Goal: Task Accomplishment & Management: Manage account settings

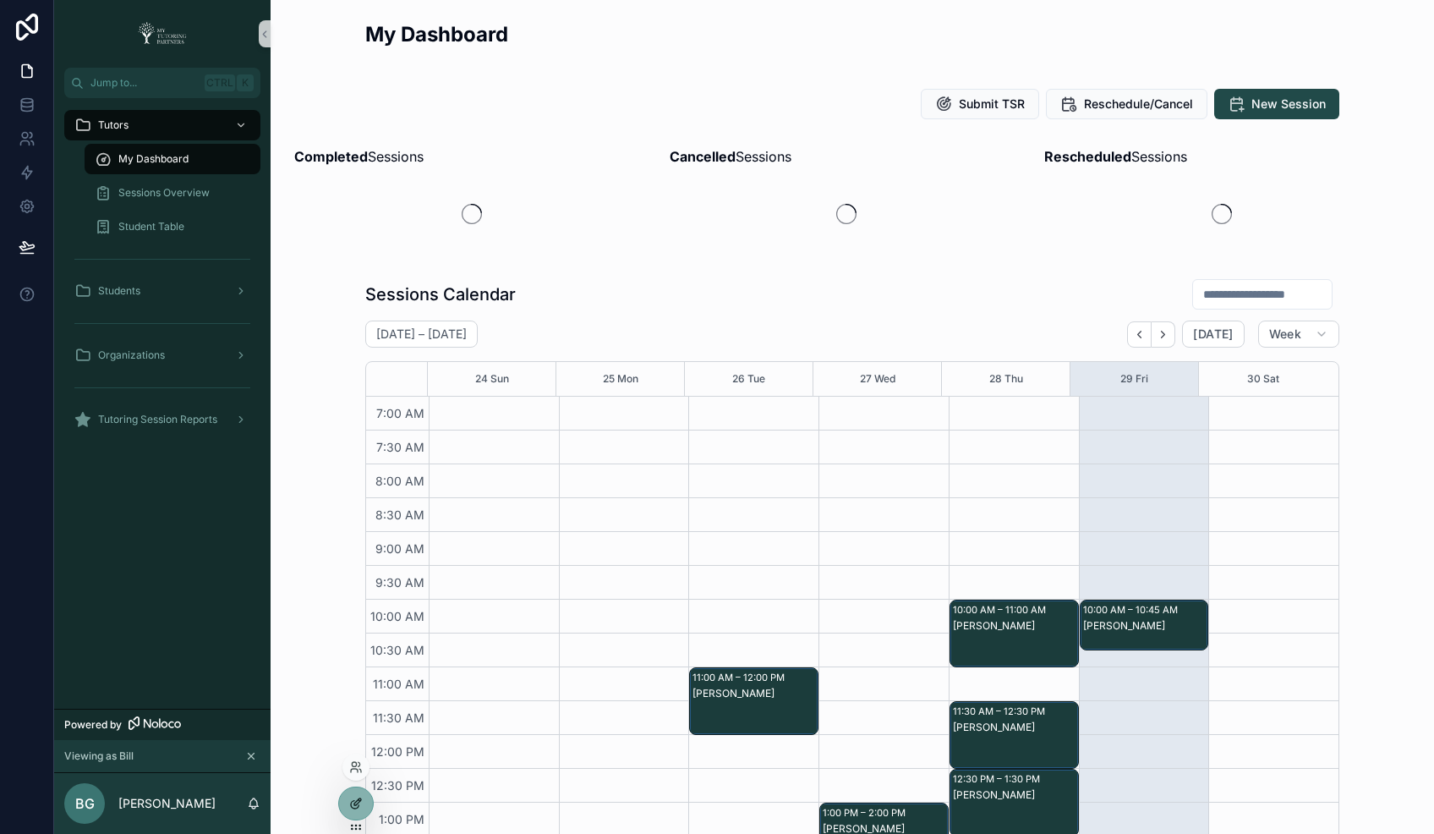
scroll to position [372, 0]
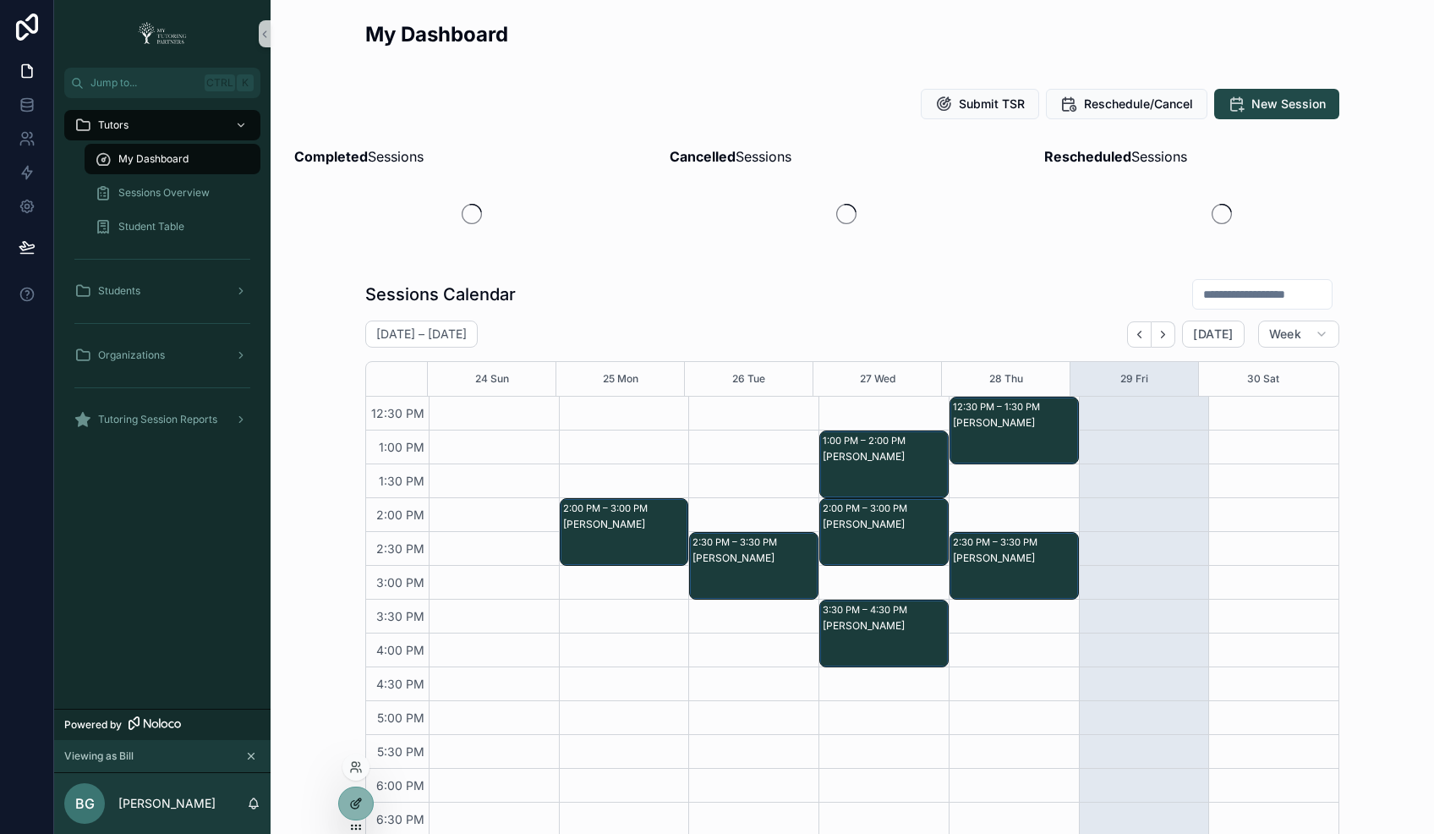
click at [353, 801] on icon at bounding box center [355, 805] width 8 height 8
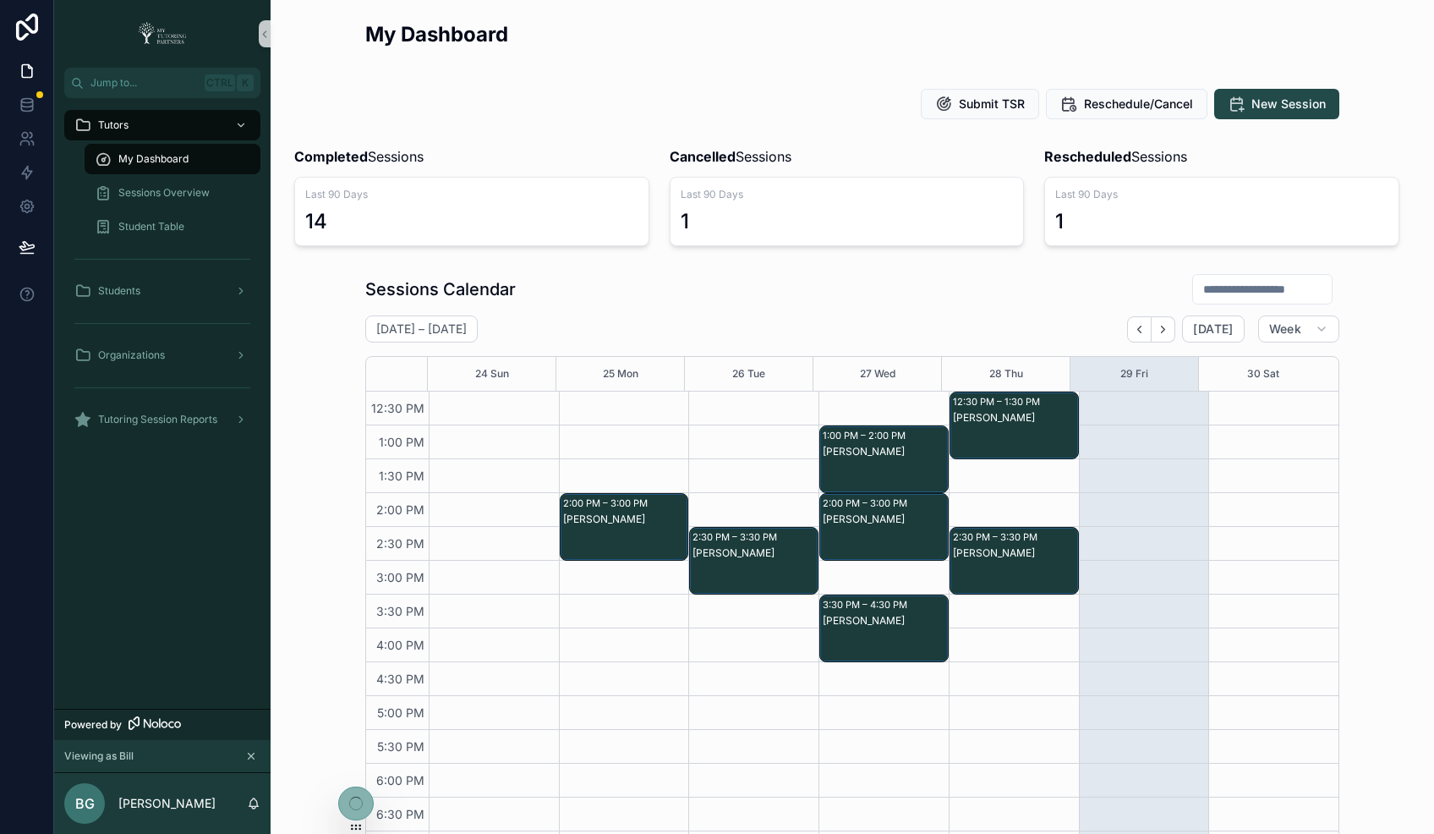
click at [328, 744] on div "Sessions Calendar [DATE] – [DATE] [DATE] Week 24 Sun 25 Mon 26 Tue 27 Wed 28 Th…" at bounding box center [852, 585] width 1136 height 639
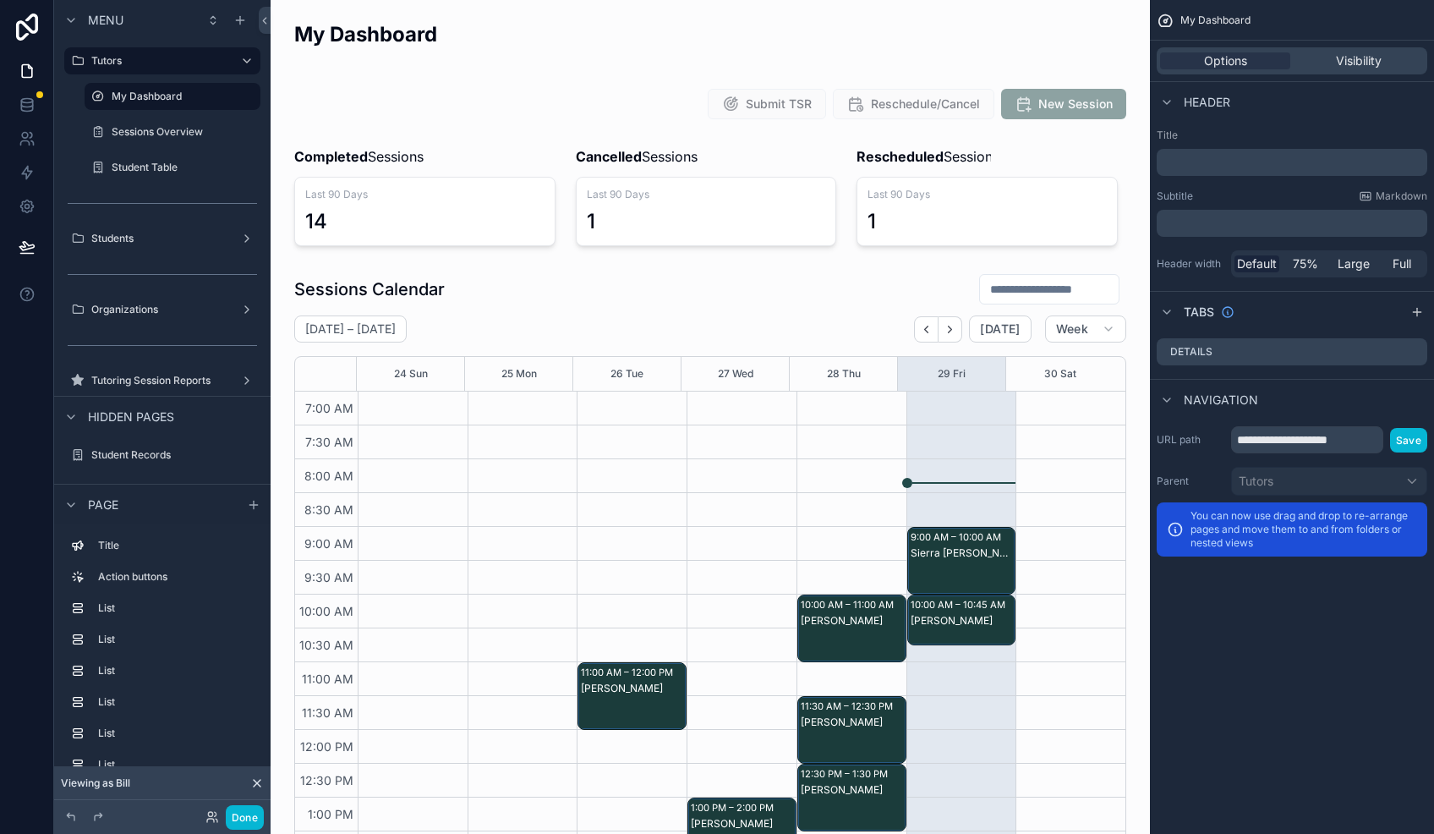
scroll to position [373, 0]
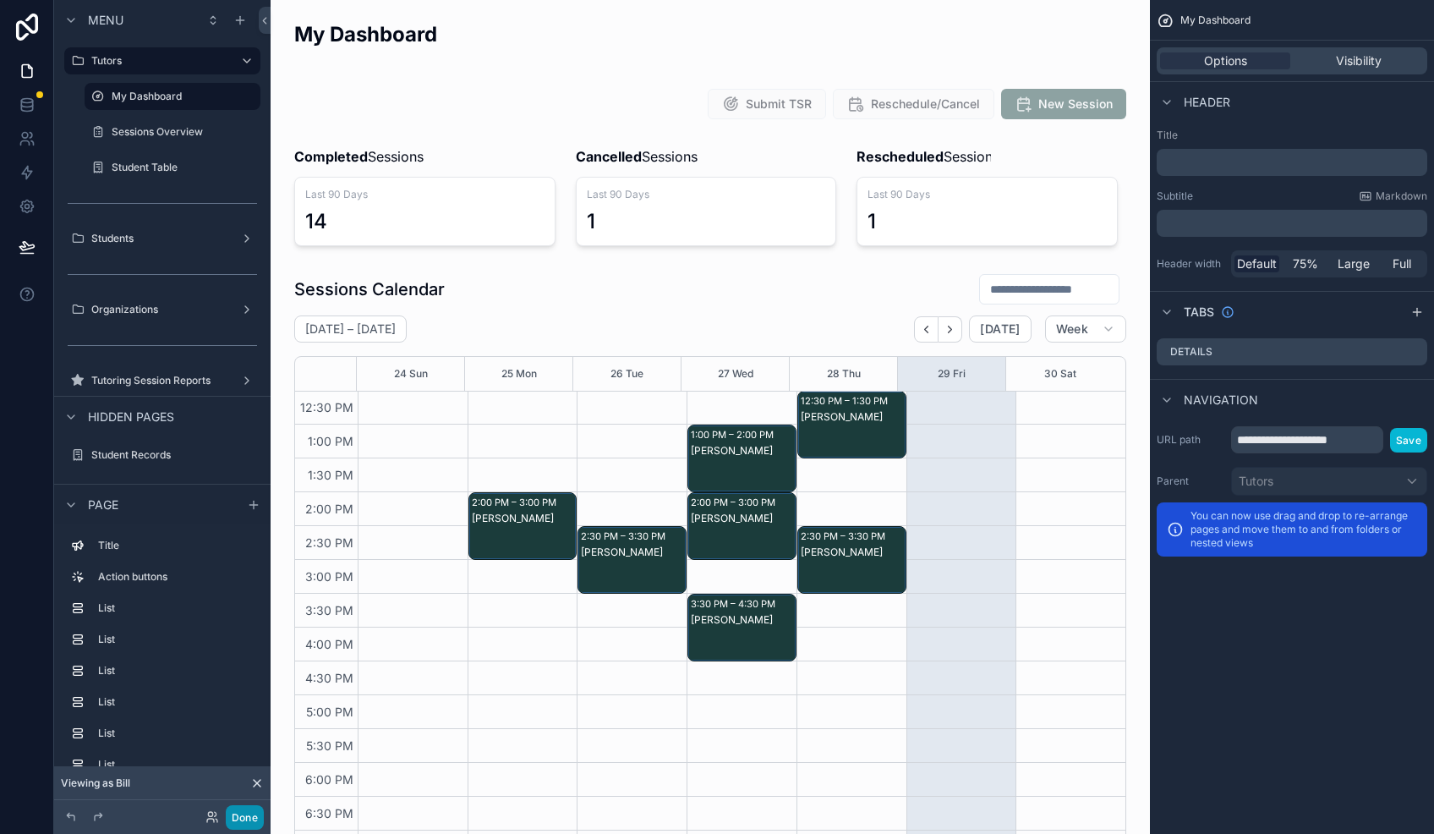
click at [237, 818] on button "Done" at bounding box center [245, 817] width 38 height 25
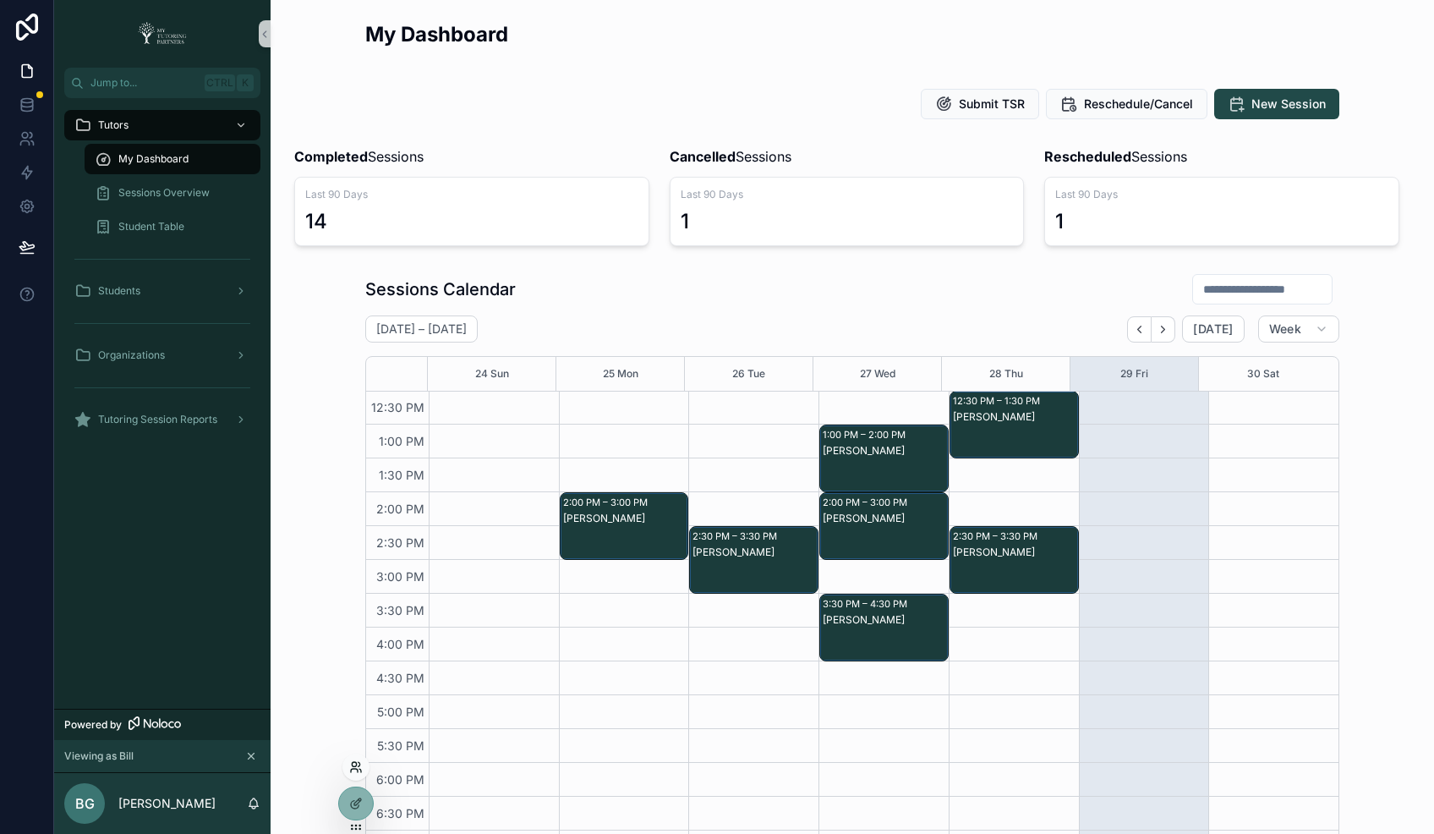
click at [357, 772] on icon at bounding box center [354, 770] width 7 height 3
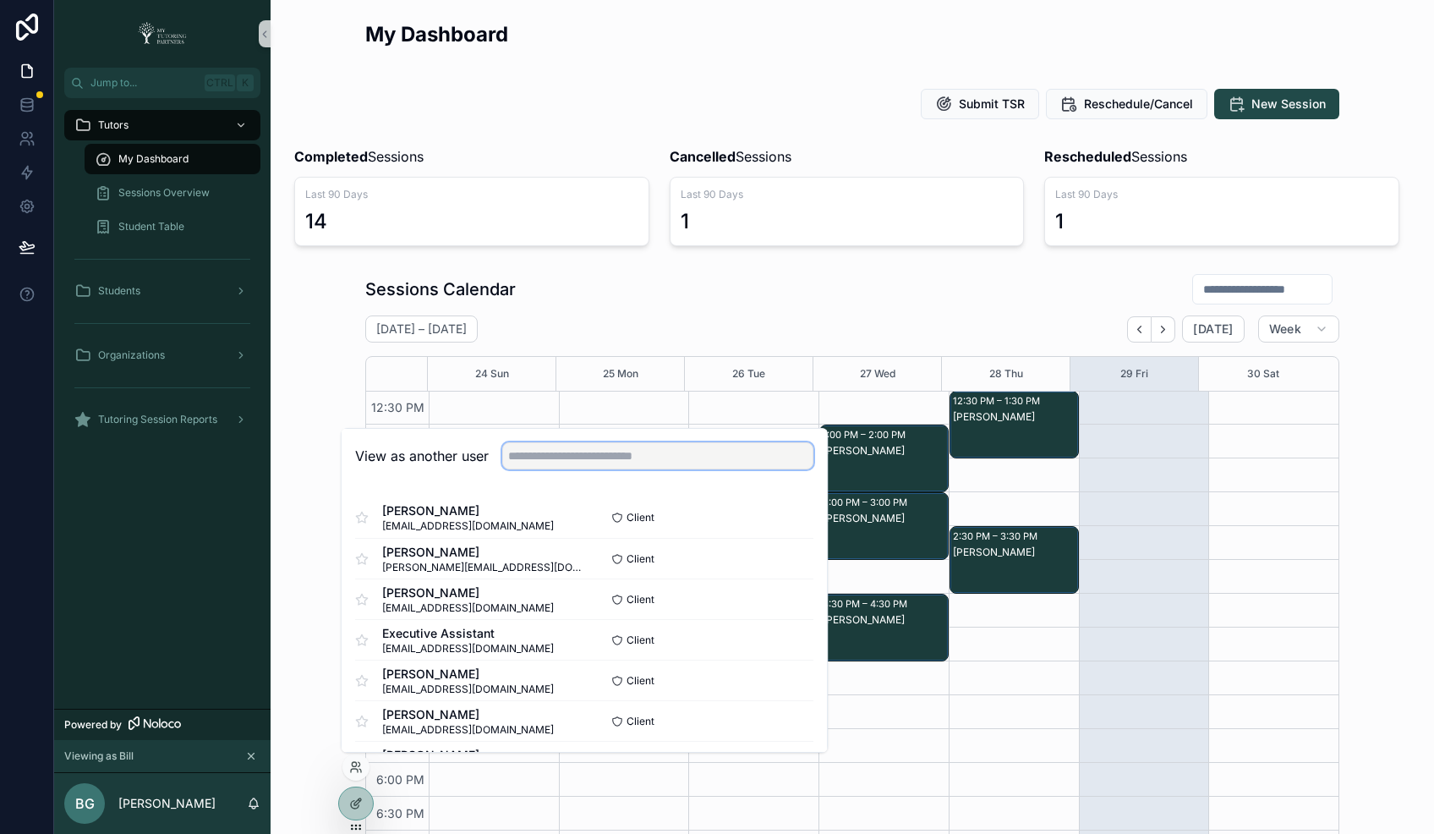
click at [590, 462] on input "text" at bounding box center [657, 455] width 311 height 27
paste input "**********"
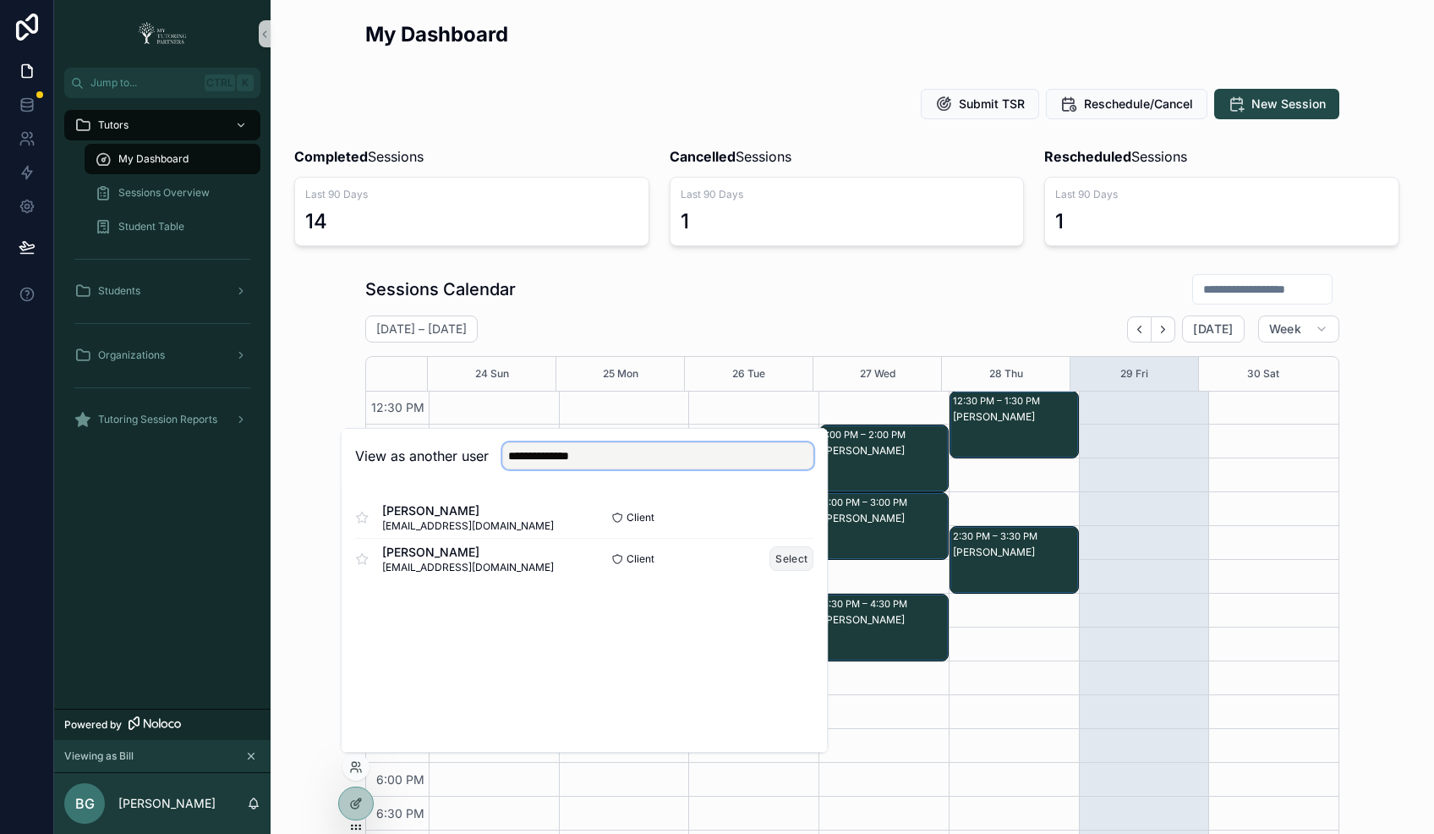
type input "**********"
click at [786, 561] on button "Select" at bounding box center [791, 558] width 44 height 25
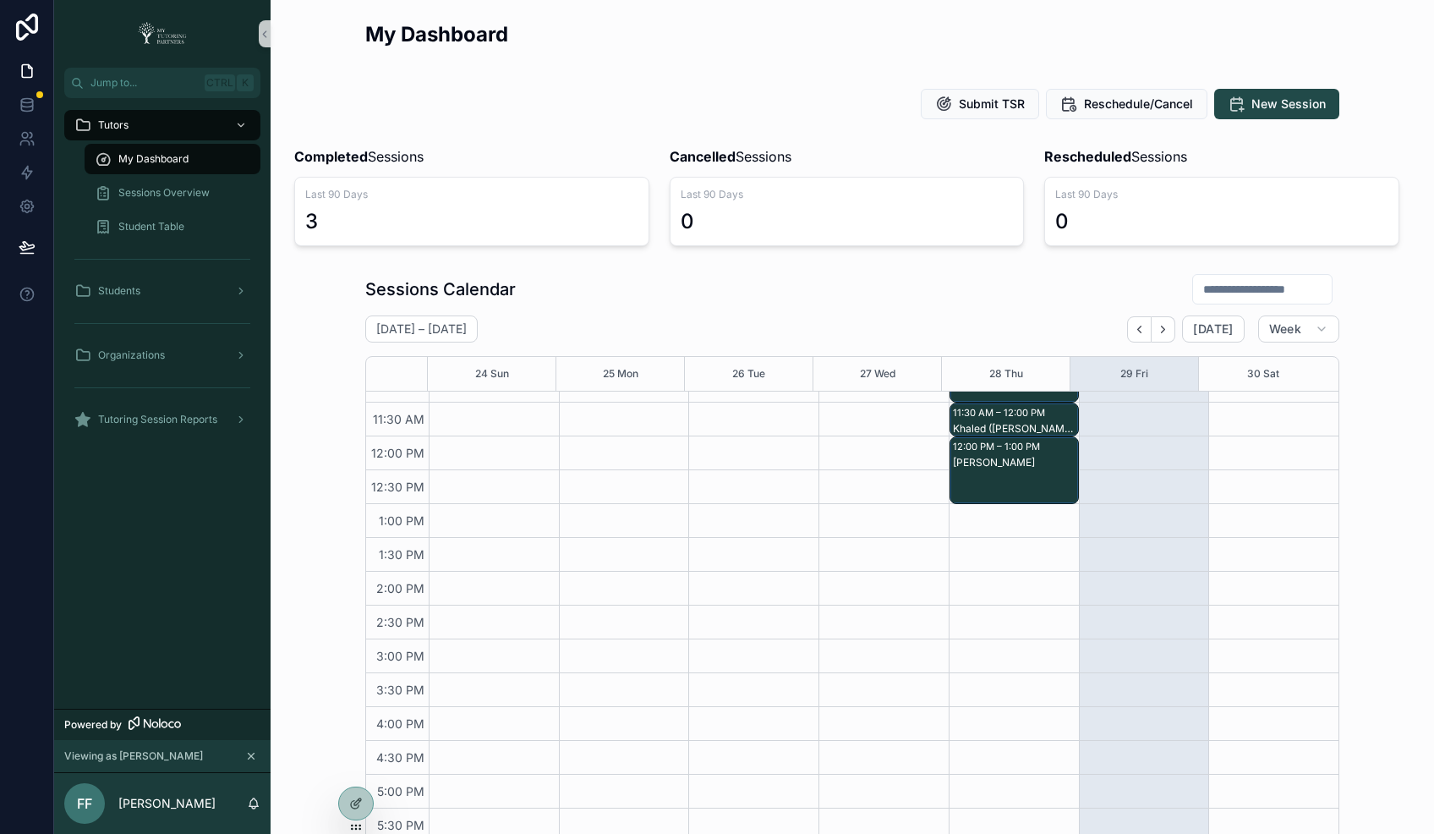
scroll to position [35, 0]
